Goal: Task Accomplishment & Management: Complete application form

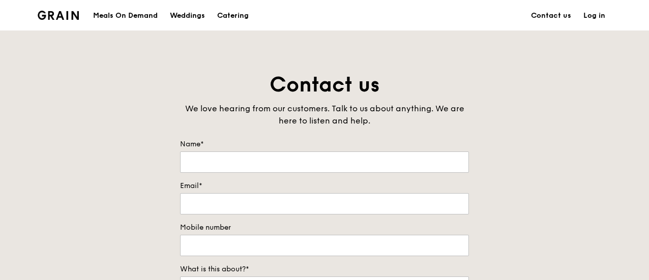
click at [596, 15] on link "Log in" at bounding box center [594, 16] width 34 height 31
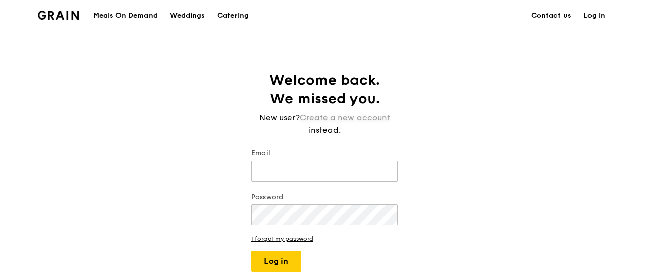
click at [349, 118] on link "Create a new account" at bounding box center [345, 118] width 91 height 12
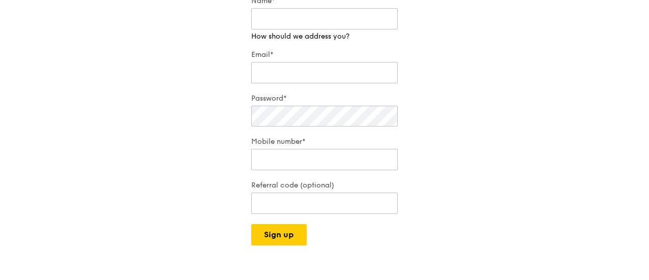
scroll to position [102, 0]
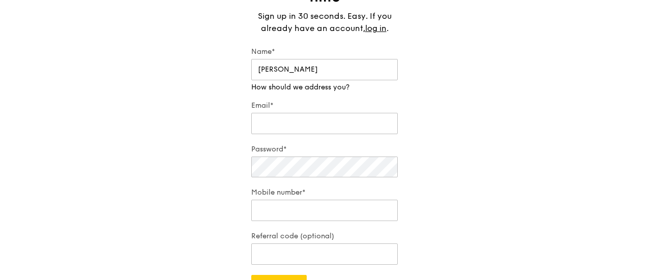
type input "[PERSON_NAME]"
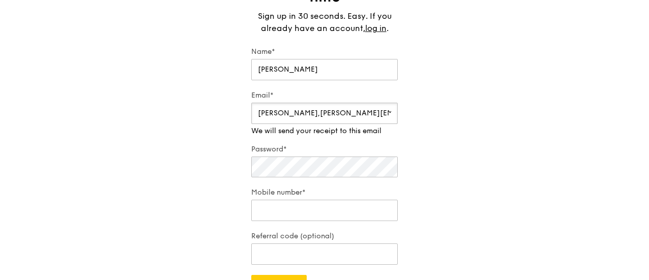
type input "[PERSON_NAME],[PERSON_NAME][EMAIL_ADDRESS][DOMAIN_NAME]"
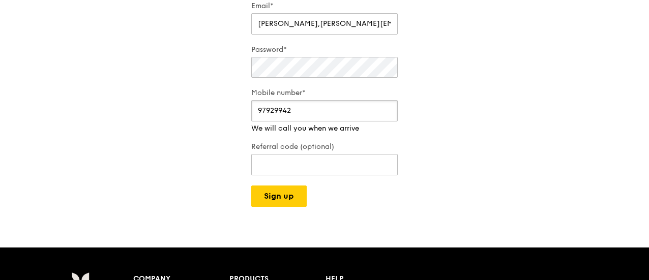
scroll to position [203, 0]
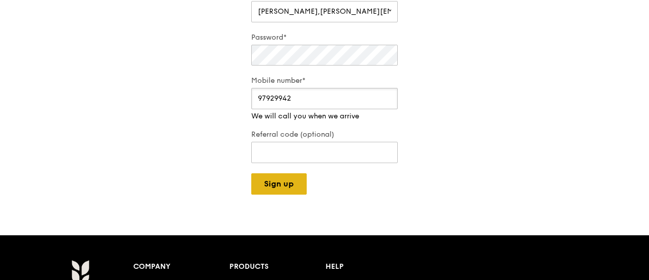
type input "97929942"
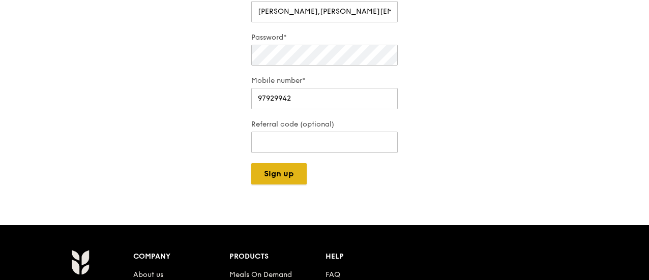
click at [255, 180] on button "Sign up" at bounding box center [278, 173] width 55 height 21
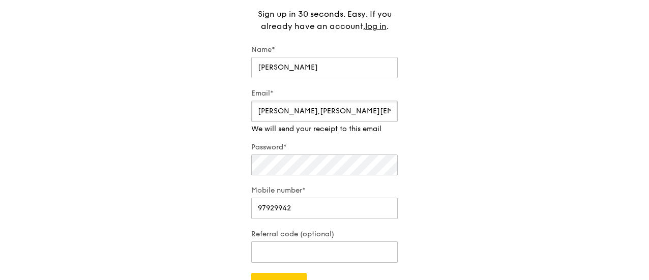
scroll to position [102, 0]
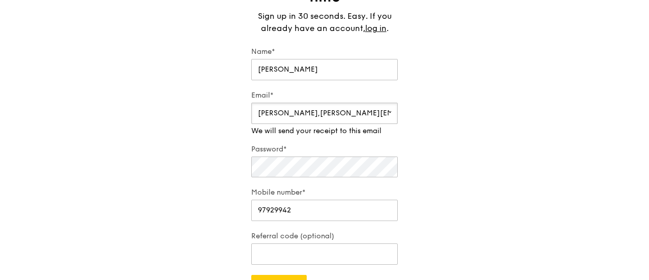
click at [274, 113] on input "[PERSON_NAME],[PERSON_NAME][EMAIL_ADDRESS][DOMAIN_NAME]" at bounding box center [324, 113] width 146 height 21
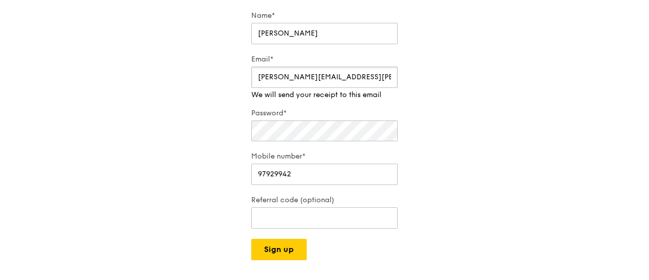
scroll to position [203, 0]
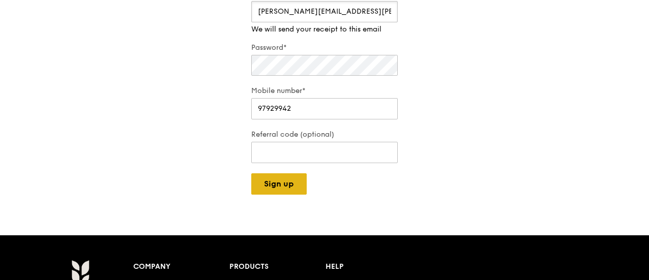
type input "[PERSON_NAME][EMAIL_ADDRESS][PERSON_NAME][DOMAIN_NAME]"
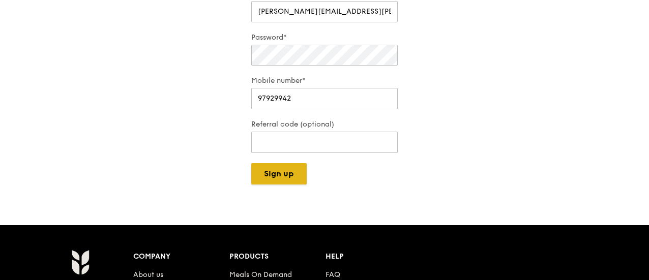
click at [297, 186] on div "Grain logo Meals On Demand Weddings Catering Contact us Log in Get started in n…" at bounding box center [324, 152] width 649 height 711
click at [297, 178] on button "Sign up" at bounding box center [278, 173] width 55 height 21
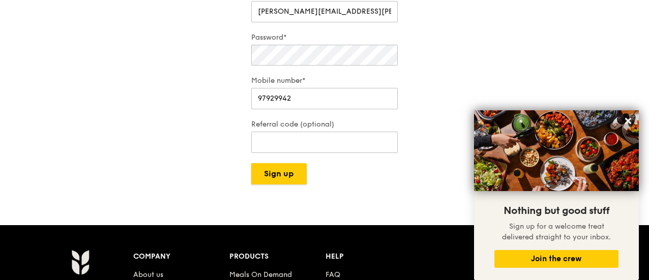
scroll to position [193, 0]
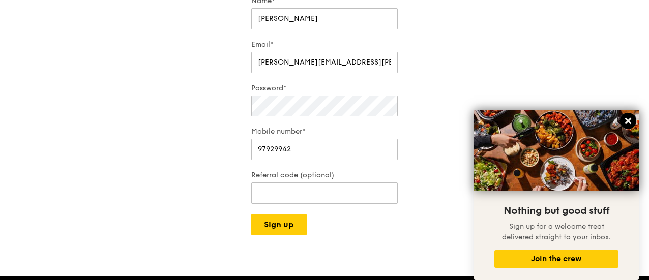
click at [629, 122] on icon at bounding box center [628, 121] width 6 height 6
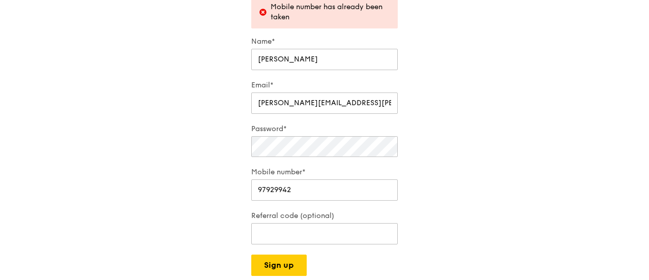
scroll to position [51, 0]
